Goal: Contribute content: Contribute content

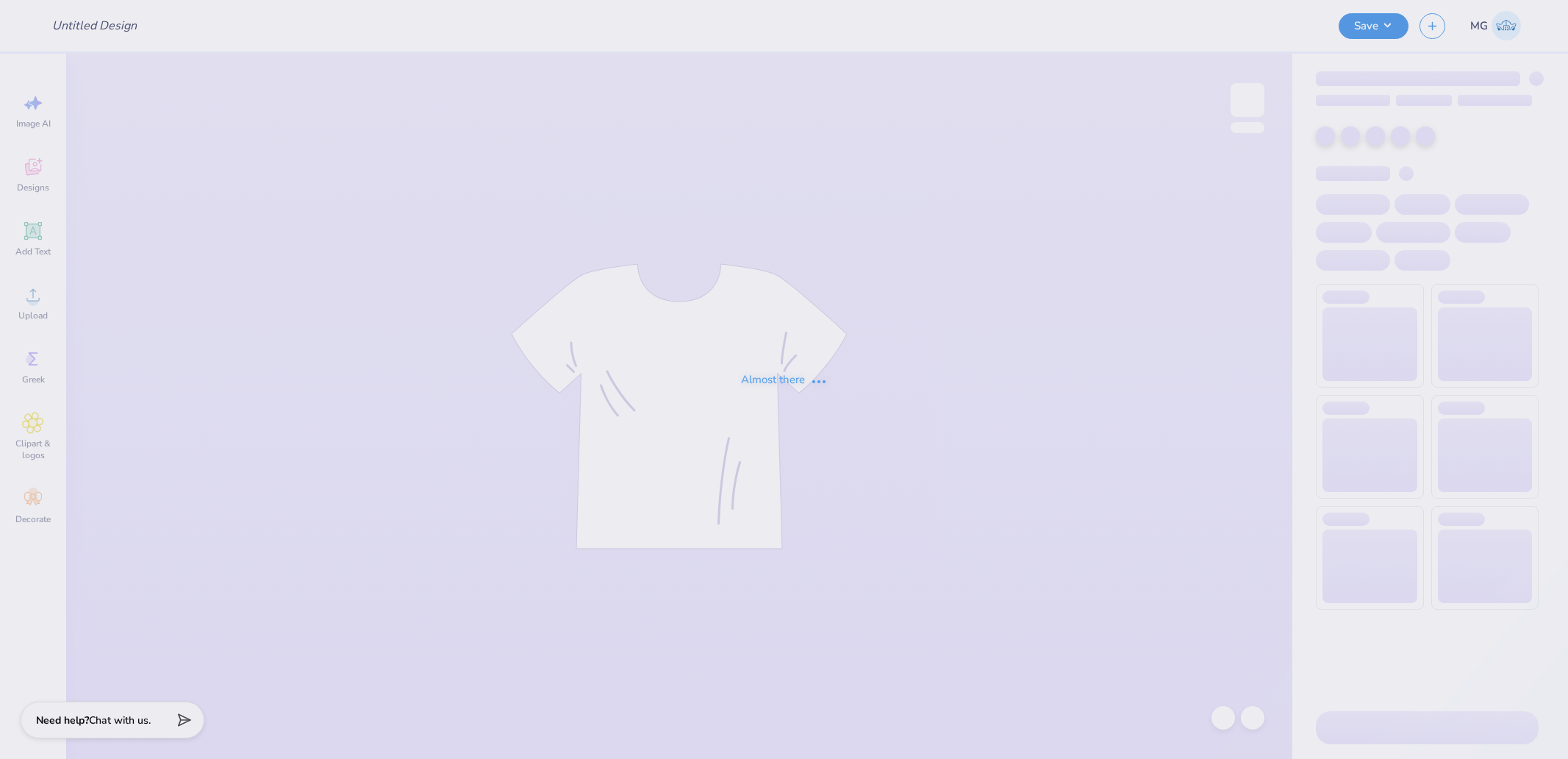
type input "Merch for South Asian Dental Students"
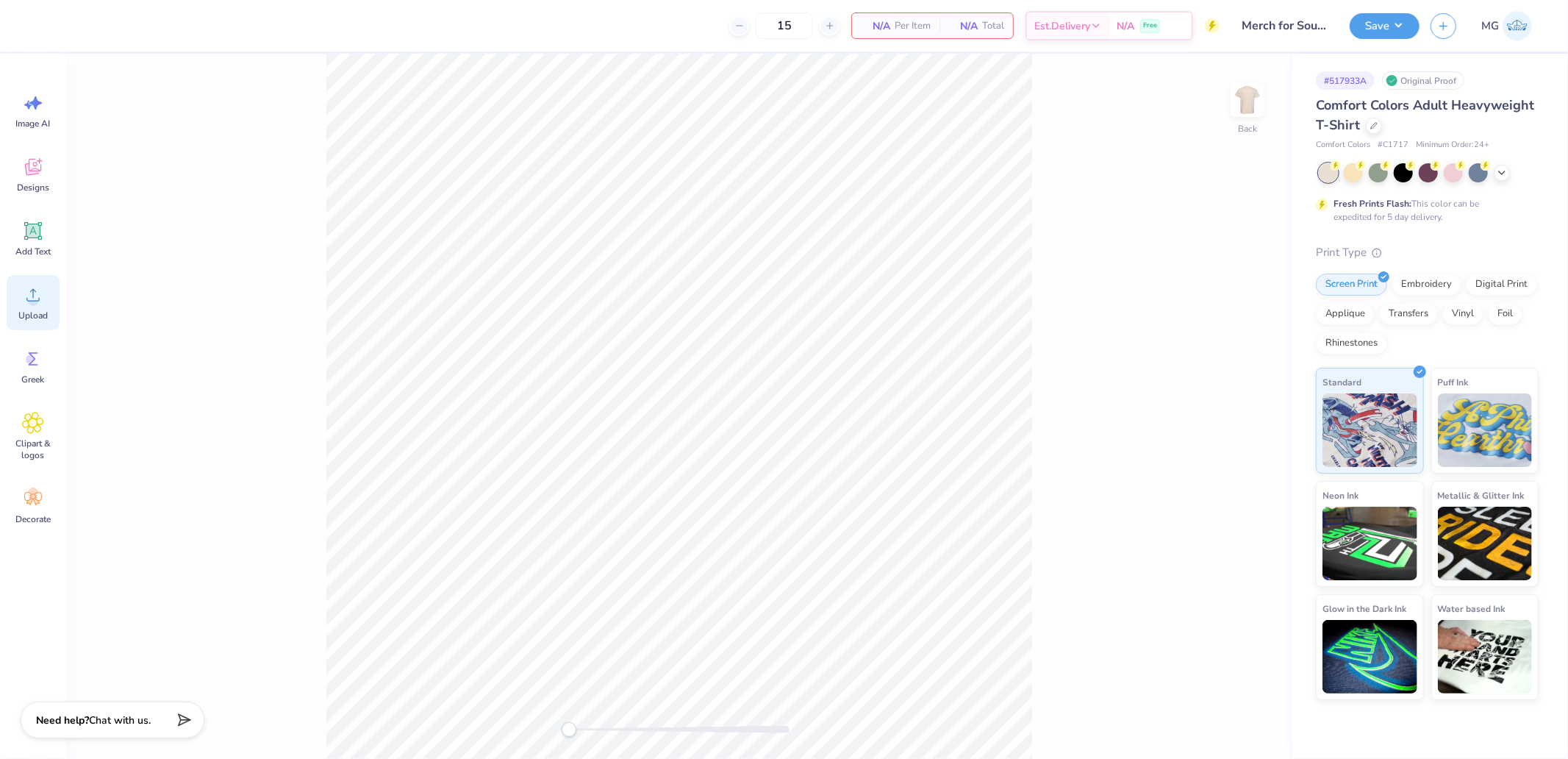
click at [47, 310] on div "Upload" at bounding box center [33, 303] width 53 height 56
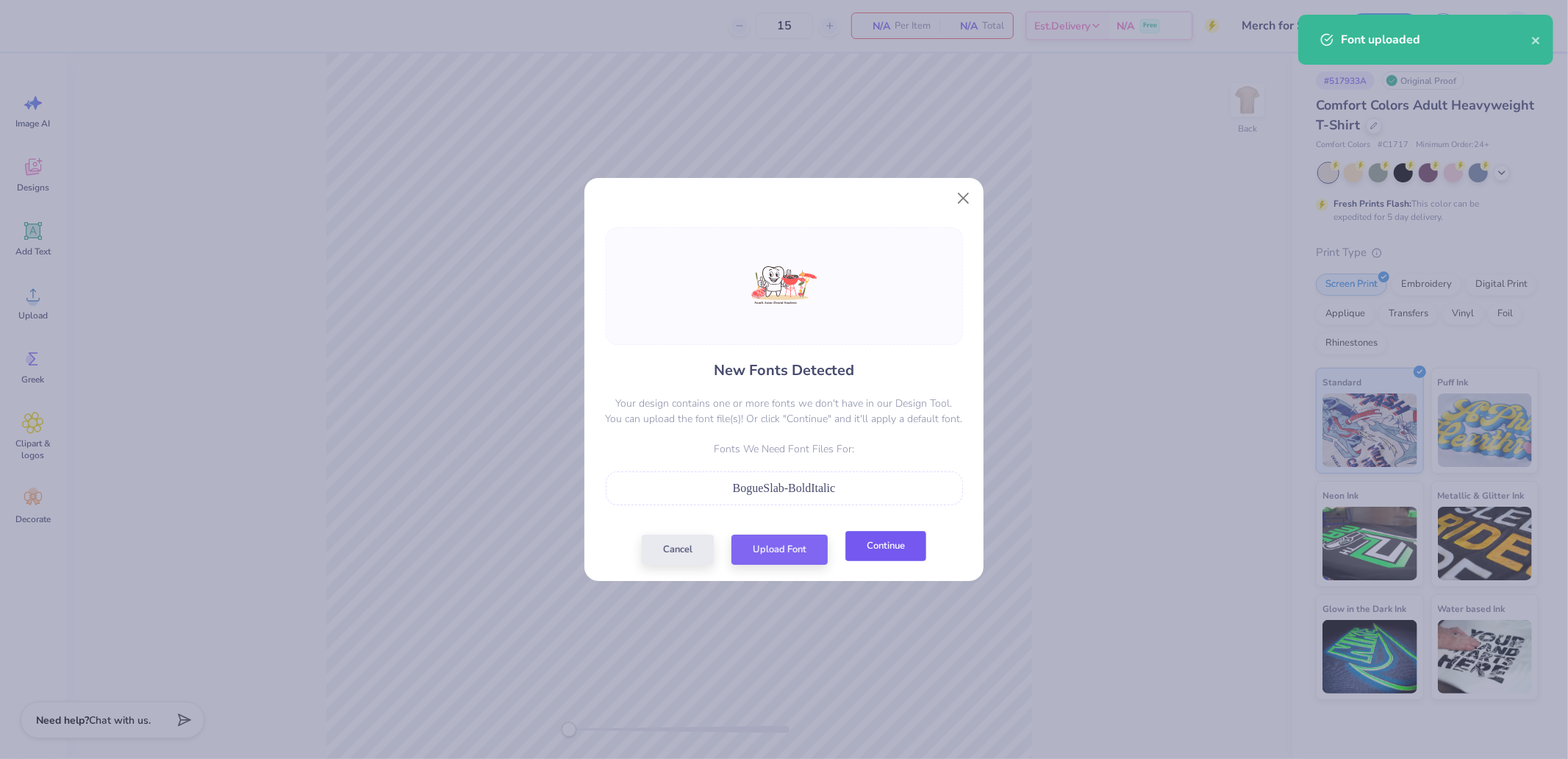
click at [897, 561] on button "Continue" at bounding box center [885, 545] width 80 height 30
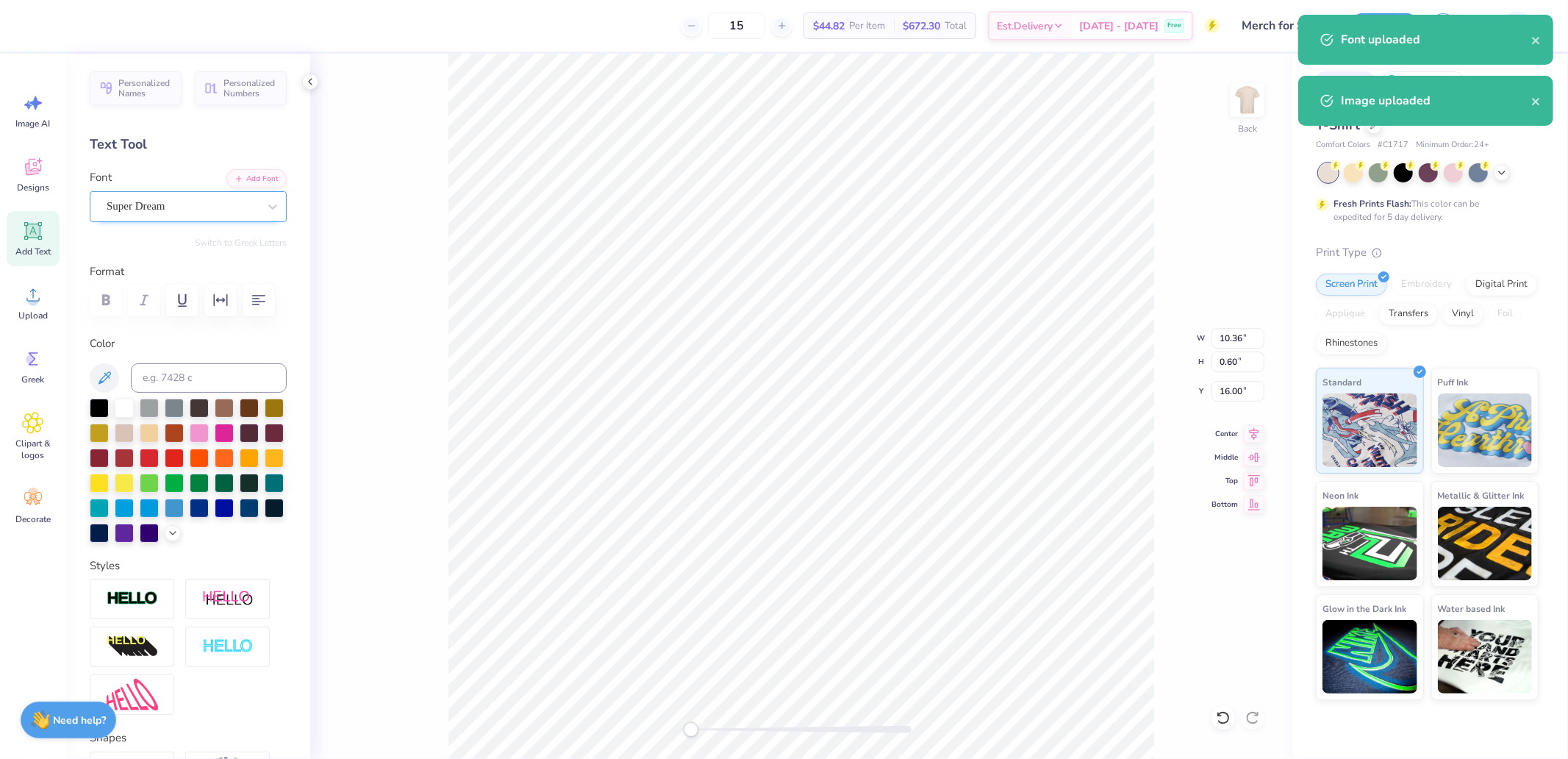
click at [171, 201] on div "Super Dream" at bounding box center [183, 206] width 155 height 23
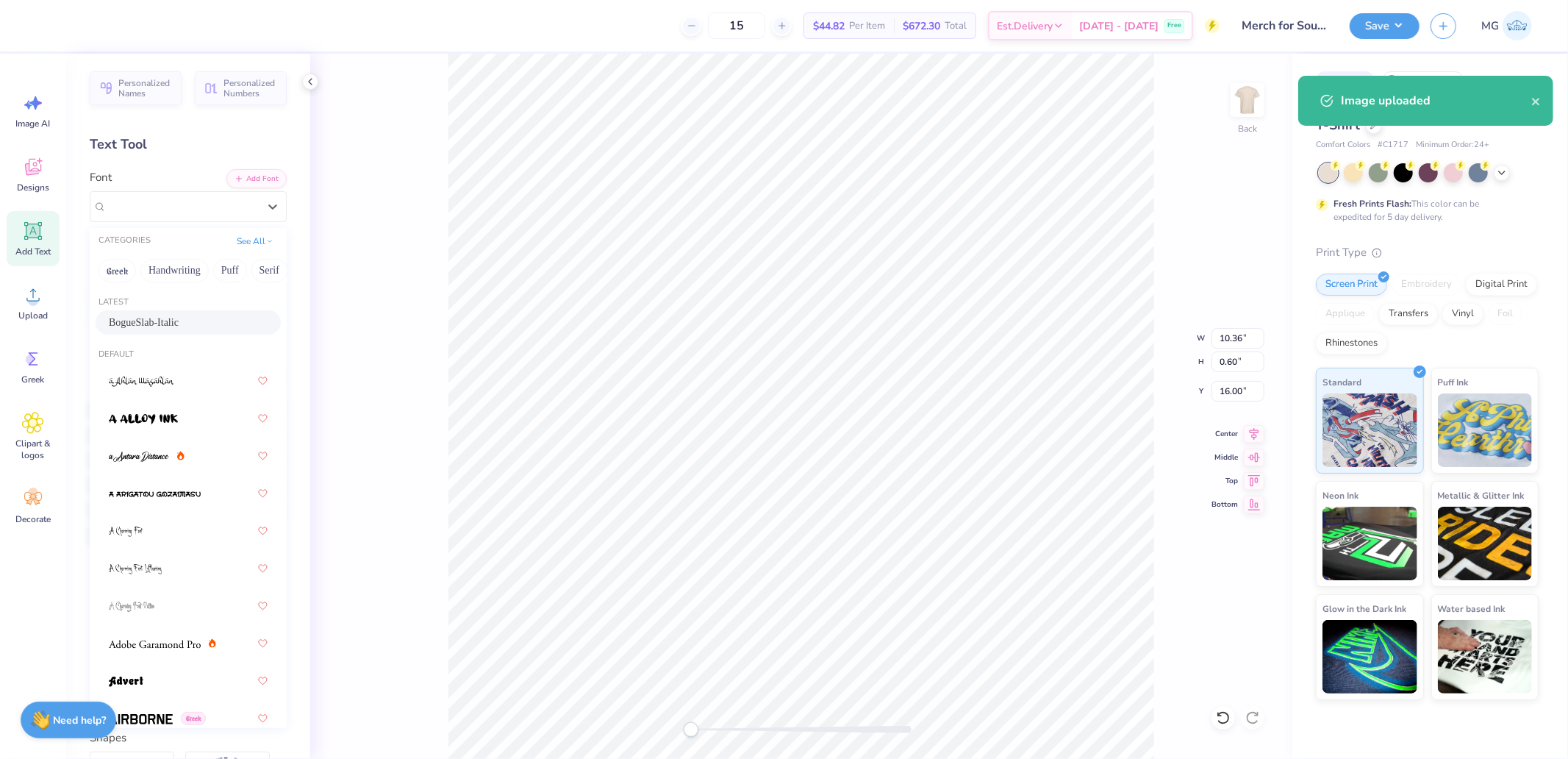
click at [151, 329] on span "BogueSlab-Italic" at bounding box center [143, 322] width 70 height 15
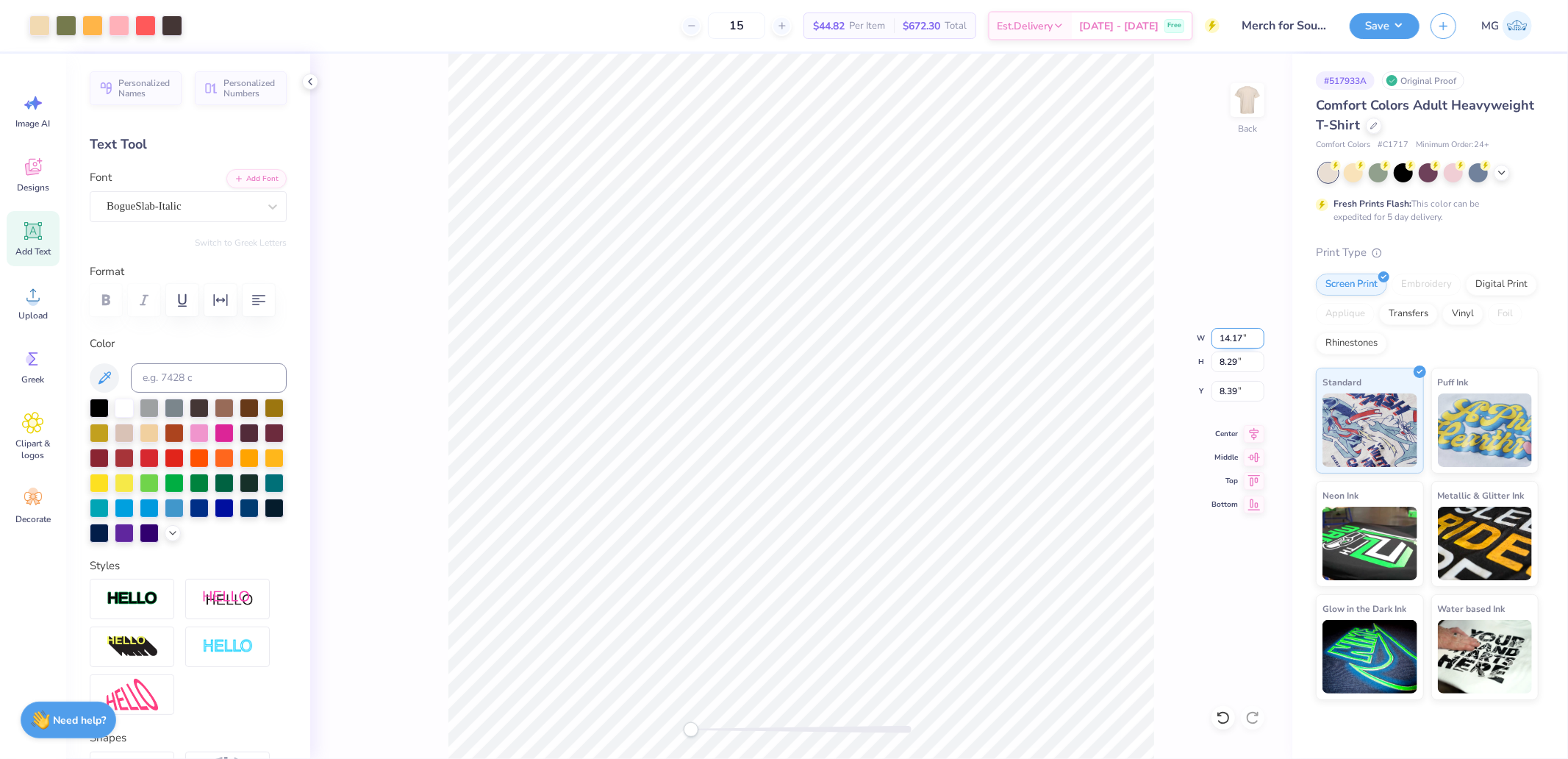
click at [1248, 340] on input "14.17" at bounding box center [1238, 338] width 53 height 21
type input "10.00"
type input "5.85"
click at [1255, 437] on icon at bounding box center [1254, 431] width 21 height 18
click at [1243, 392] on input "9.61" at bounding box center [1238, 391] width 53 height 21
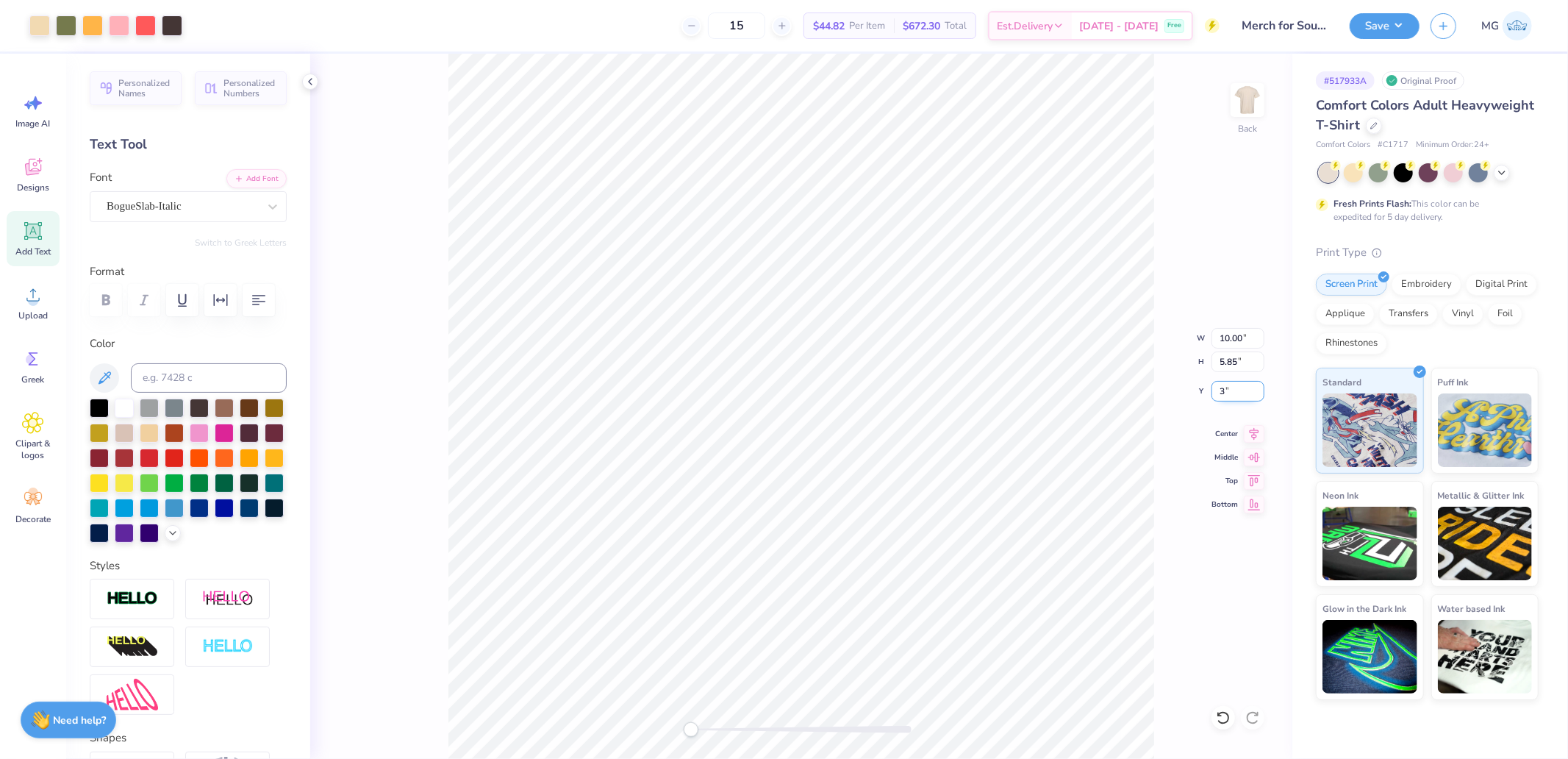
type input "3.00"
click at [44, 20] on div at bounding box center [40, 24] width 21 height 21
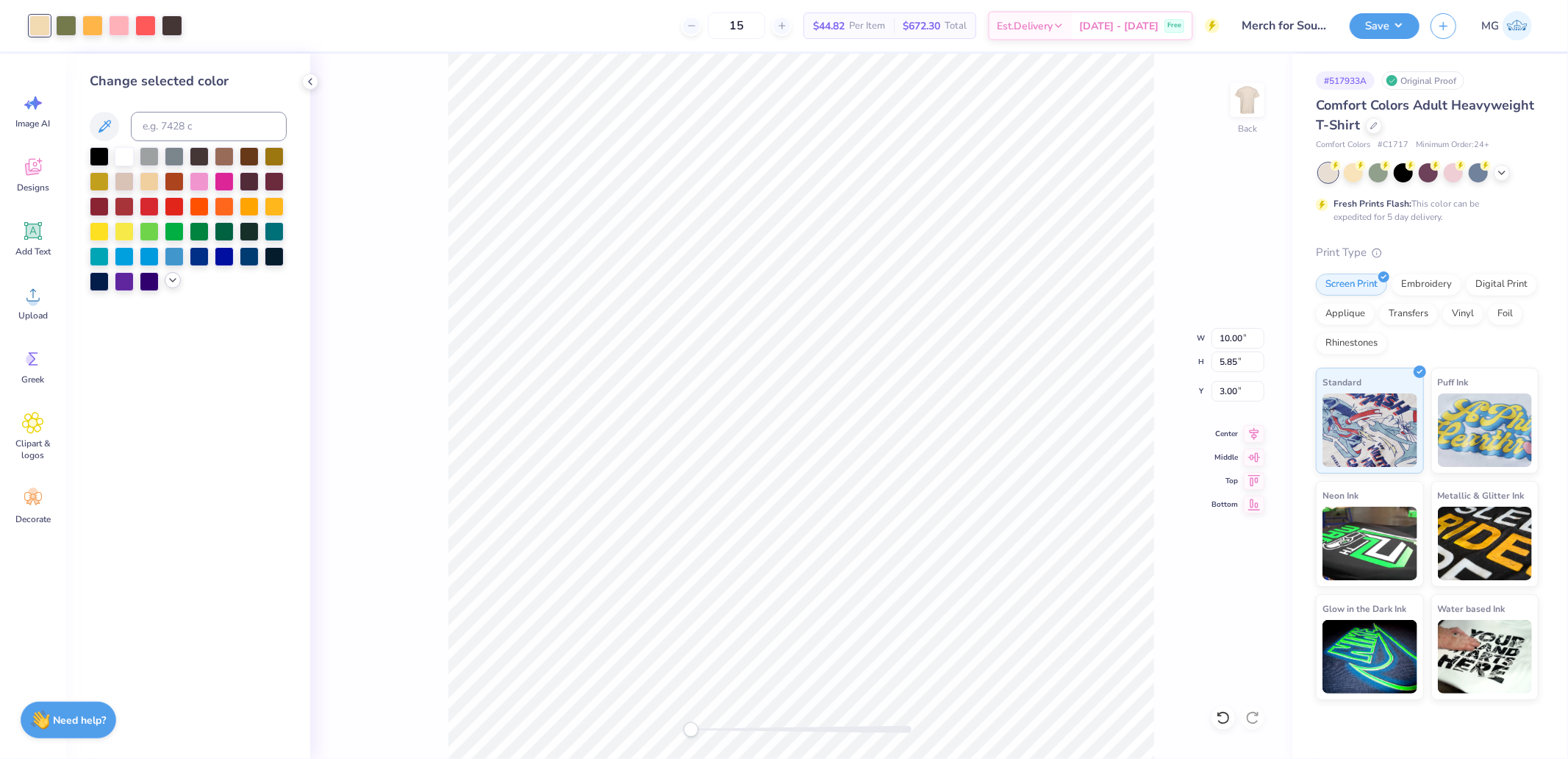
click at [169, 283] on icon at bounding box center [172, 280] width 12 height 12
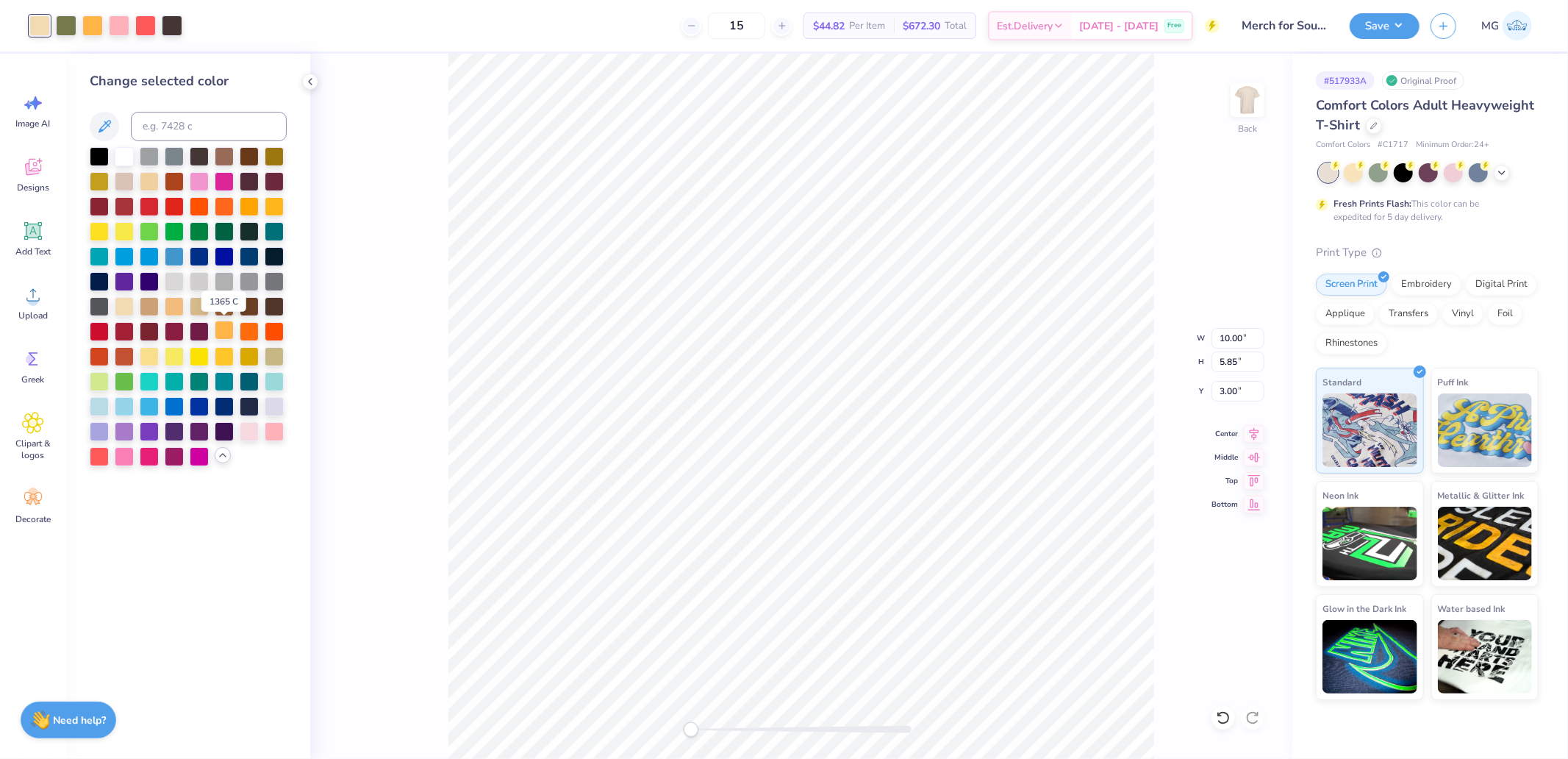
click at [223, 328] on div at bounding box center [225, 330] width 19 height 19
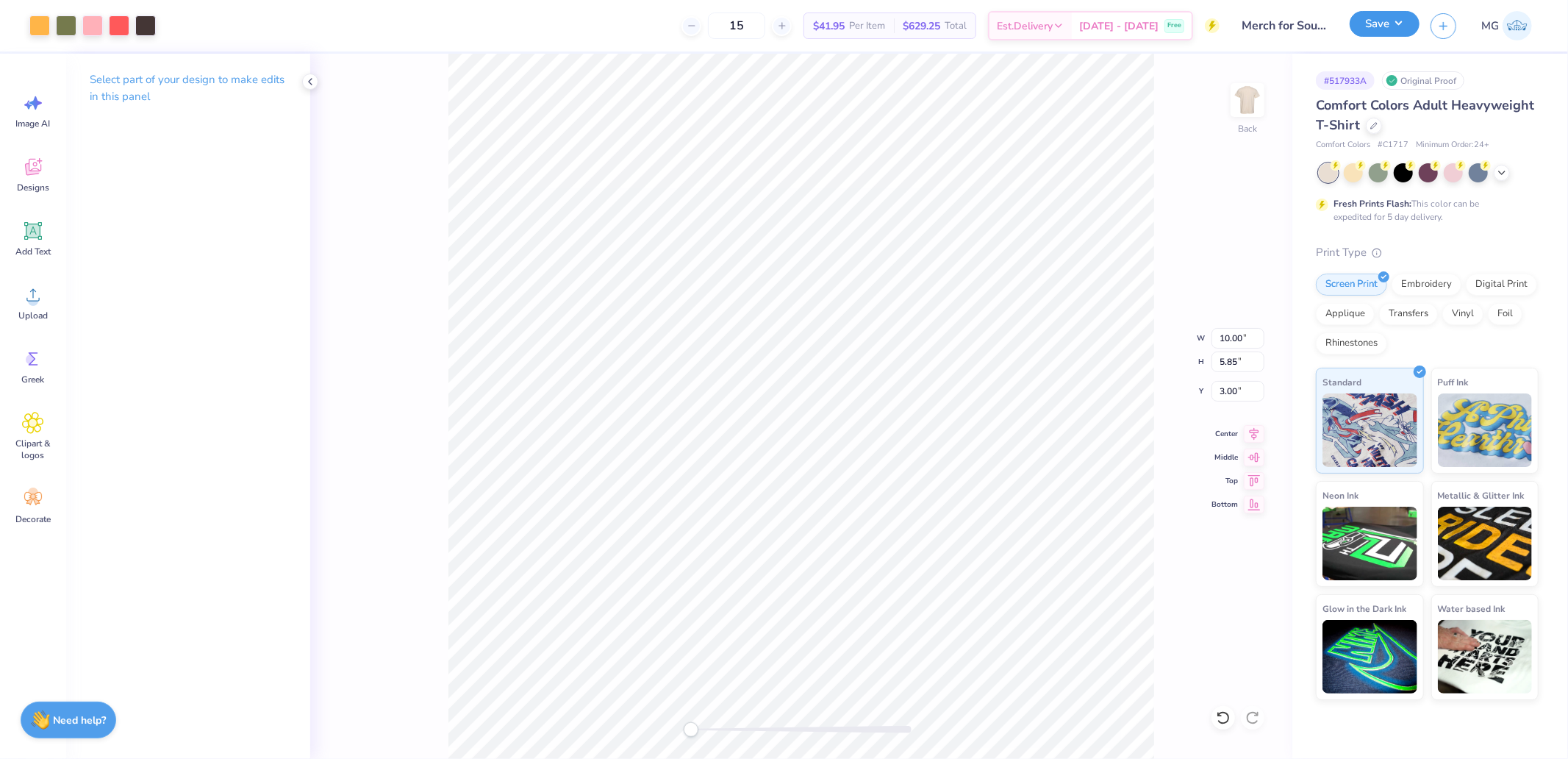
click at [1414, 33] on button "Save" at bounding box center [1384, 24] width 70 height 26
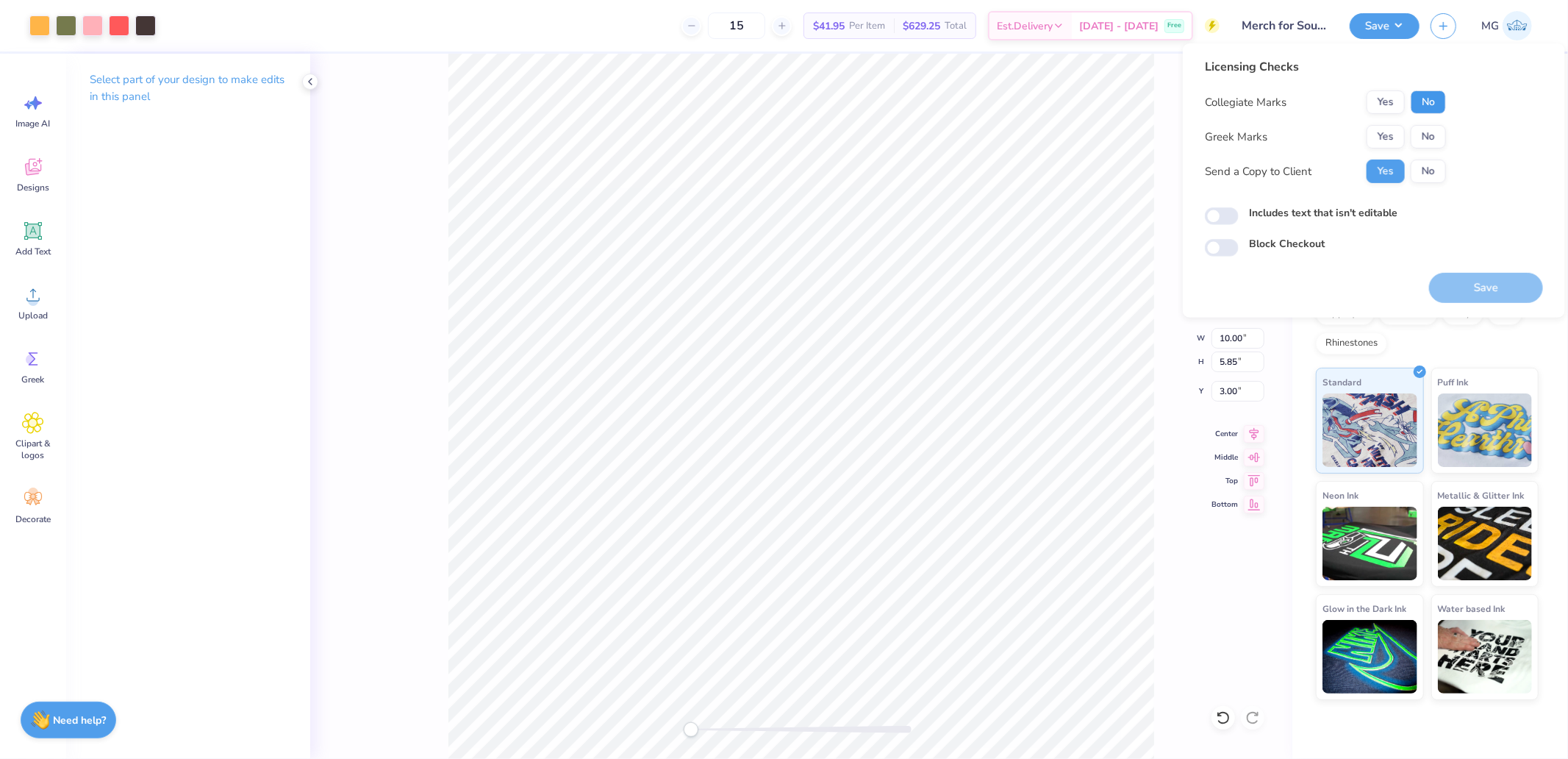
click at [1417, 108] on button "No" at bounding box center [1429, 101] width 35 height 23
click at [1425, 137] on button "No" at bounding box center [1429, 136] width 35 height 23
click at [1476, 300] on button "Save" at bounding box center [1487, 287] width 114 height 30
